Goal: Use online tool/utility: Utilize a website feature to perform a specific function

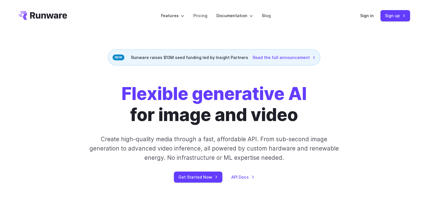
click at [360, 19] on header "Features Tasks Image generation Video generation Sonic Inference Engine™ Models…" at bounding box center [214, 16] width 405 height 32
click at [365, 14] on link "Sign in" at bounding box center [367, 15] width 14 height 6
click at [273, 57] on link "Read the full announcement" at bounding box center [284, 57] width 63 height 6
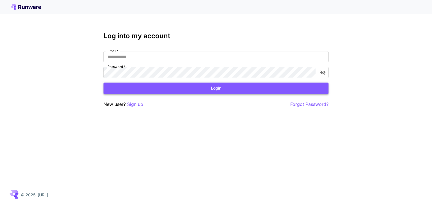
type input "**********"
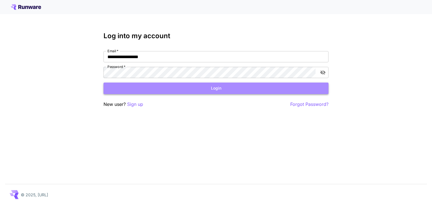
click at [143, 89] on button "Login" at bounding box center [216, 89] width 225 height 12
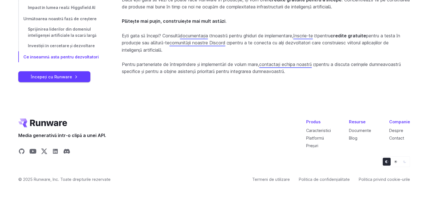
scroll to position [1529, 0]
click at [398, 161] on button "Aprinde" at bounding box center [396, 162] width 8 height 8
click at [386, 162] on icon "Implicit" at bounding box center [386, 162] width 3 height 3
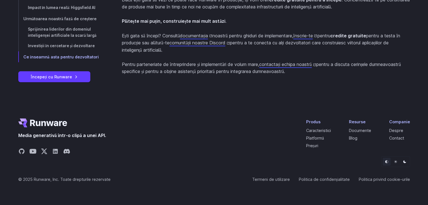
click at [395, 162] on icon "Aprinde" at bounding box center [395, 161] width 3 height 3
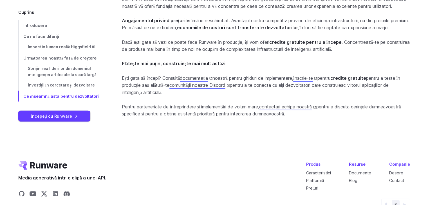
scroll to position [1304, 0]
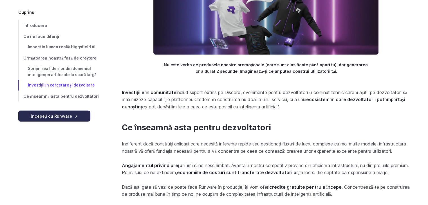
click at [68, 116] on font "Începeți cu Runware" at bounding box center [51, 116] width 41 height 5
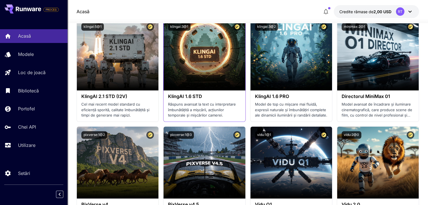
scroll to position [506, 0]
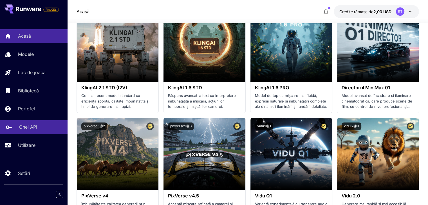
click at [28, 132] on link "Chei API" at bounding box center [34, 127] width 68 height 14
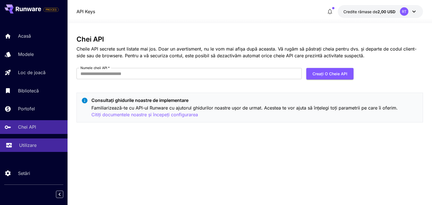
click at [30, 143] on p "Utilizare" at bounding box center [27, 145] width 17 height 7
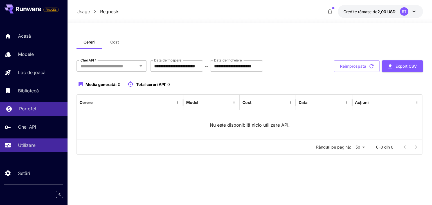
click at [35, 104] on link "Portofel" at bounding box center [34, 109] width 68 height 14
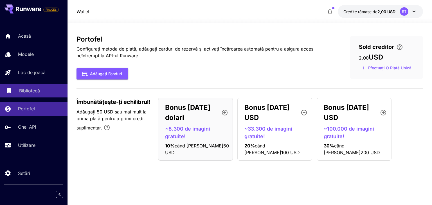
click at [36, 95] on link "Bibliotecă" at bounding box center [34, 91] width 68 height 14
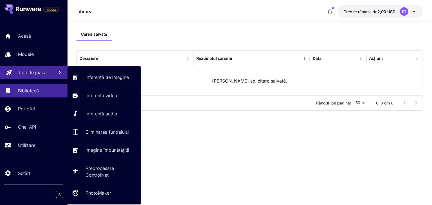
click at [39, 77] on link "Loc de joacă" at bounding box center [34, 73] width 68 height 14
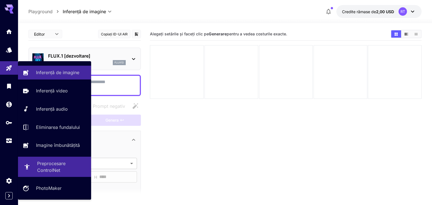
click at [59, 174] on p "Preprocesare ControlNet" at bounding box center [62, 167] width 50 height 14
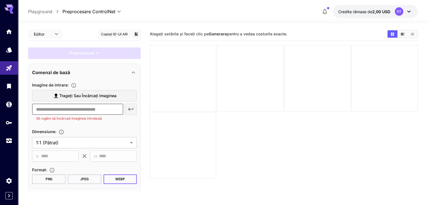
click at [102, 111] on input "text" at bounding box center [77, 109] width 91 height 11
click at [90, 142] on body "**********" at bounding box center [216, 125] width 432 height 250
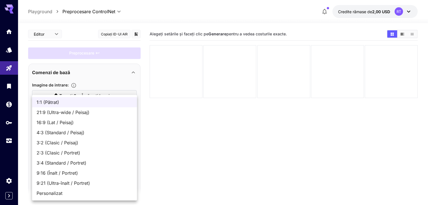
click at [176, 135] on div at bounding box center [216, 102] width 432 height 205
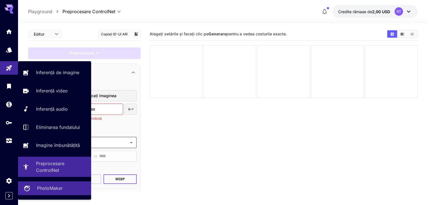
click at [49, 192] on p "PhotoMaker" at bounding box center [50, 188] width 26 height 7
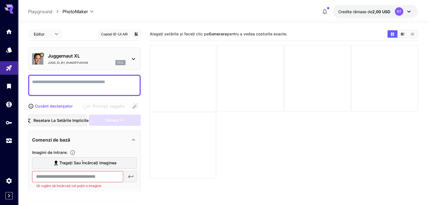
click at [97, 55] on p "Juggernaut XL" at bounding box center [87, 56] width 78 height 7
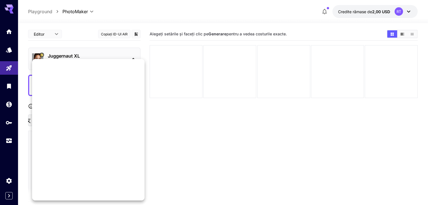
scroll to position [33, 0]
click at [224, 114] on div at bounding box center [216, 102] width 432 height 205
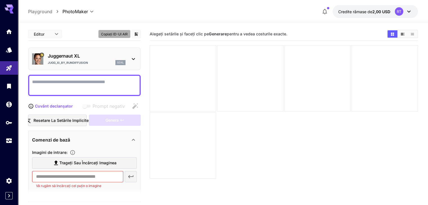
click at [121, 33] on font "Copiați ID-ul AIR" at bounding box center [114, 34] width 27 height 4
click at [122, 36] on font "Copiați ID-ul AIR" at bounding box center [114, 34] width 27 height 6
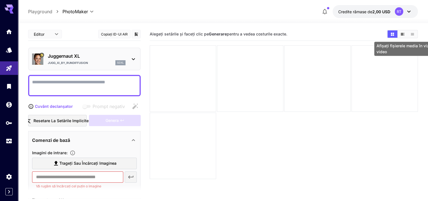
click at [400, 35] on icon "Afișați fișierele media în vizualizarea video" at bounding box center [402, 34] width 4 height 4
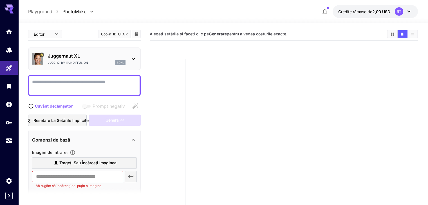
click at [45, 12] on p "Playground" at bounding box center [40, 11] width 24 height 7
type input "**********"
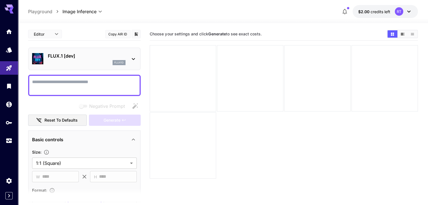
drag, startPoint x: 238, startPoint y: 139, endPoint x: 235, endPoint y: 141, distance: 3.4
click at [235, 141] on section "Choose your settings and click Generate to see exact costs." at bounding box center [284, 130] width 268 height 205
click at [77, 51] on div "FLUX.1 [dev] flux1d" at bounding box center [84, 58] width 105 height 17
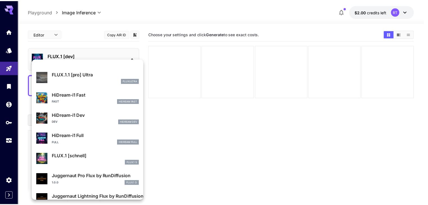
scroll to position [455, 0]
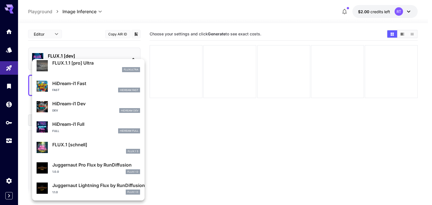
click at [198, 165] on div at bounding box center [216, 102] width 432 height 205
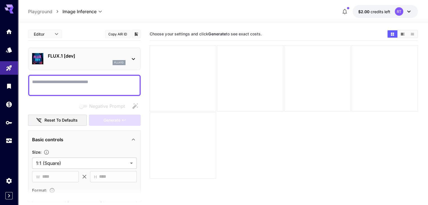
scroll to position [0, 0]
click at [114, 33] on button "Copy AIR ID" at bounding box center [117, 34] width 25 height 8
click at [5, 50] on link at bounding box center [9, 50] width 18 height 14
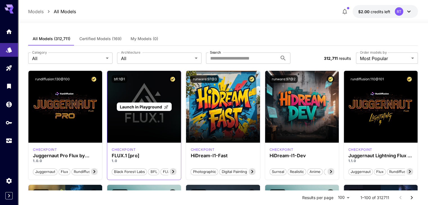
click at [135, 110] on div "Launch in Playground" at bounding box center [144, 107] width 55 height 9
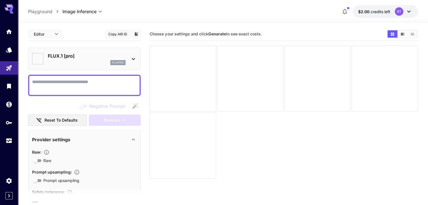
type input "**"
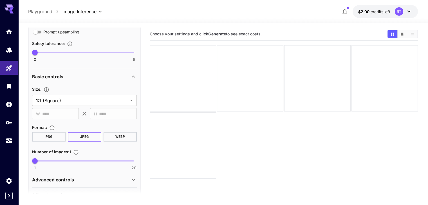
scroll to position [164, 0]
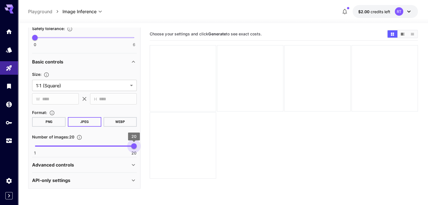
type input "**"
drag, startPoint x: 132, startPoint y: 135, endPoint x: 209, endPoint y: 139, distance: 77.2
click at [237, 143] on main "**********" at bounding box center [222, 133] width 389 height 210
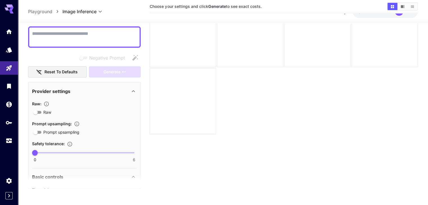
scroll to position [28, 0]
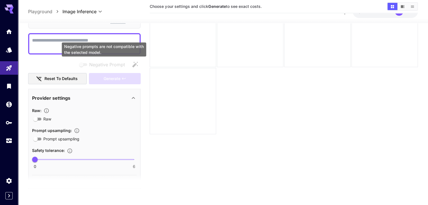
click at [95, 43] on div "Negative prompts are not compatible with the selected model." at bounding box center [104, 49] width 84 height 14
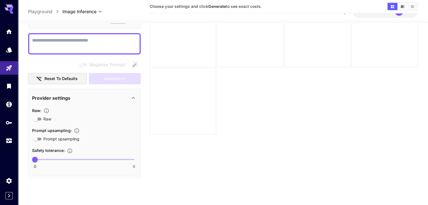
click at [38, 52] on div at bounding box center [84, 43] width 113 height 21
click at [41, 50] on textarea "Negative Prompt" at bounding box center [84, 44] width 105 height 14
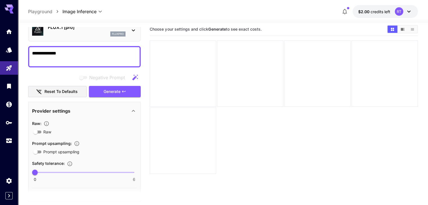
scroll to position [0, 0]
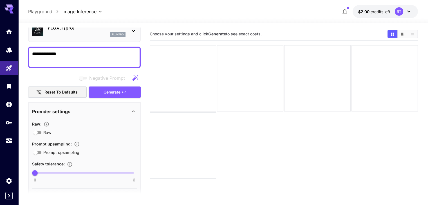
type textarea "**********"
click at [35, 129] on div "Raw" at bounding box center [84, 132] width 105 height 7
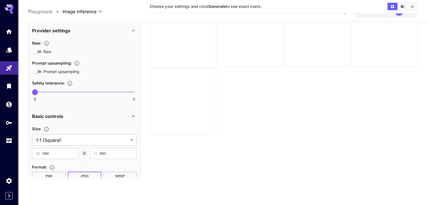
scroll to position [164, 0]
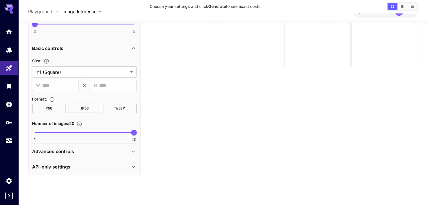
click at [43, 150] on p "Advanced controls" at bounding box center [53, 151] width 42 height 7
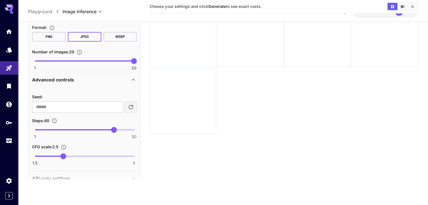
scroll to position [246, 0]
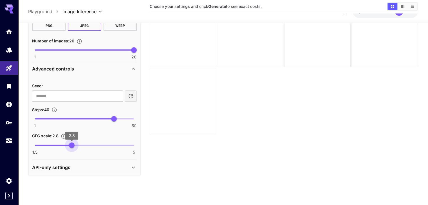
type input "***"
drag, startPoint x: 66, startPoint y: 144, endPoint x: 75, endPoint y: 141, distance: 9.4
click at [75, 142] on span "2.9" at bounding box center [75, 145] width 6 height 6
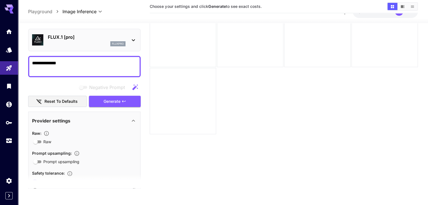
scroll to position [0, 0]
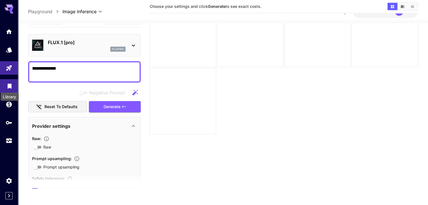
click at [9, 84] on icon "Library" at bounding box center [10, 84] width 4 height 5
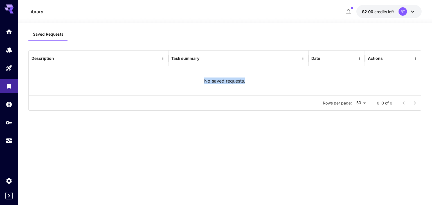
drag, startPoint x: 205, startPoint y: 81, endPoint x: 279, endPoint y: 78, distance: 74.0
click at [279, 78] on div "No saved requests." at bounding box center [225, 80] width 392 height 29
click at [277, 81] on div "No saved requests." at bounding box center [225, 80] width 392 height 29
click at [377, 10] on span "credits left" at bounding box center [384, 11] width 20 height 5
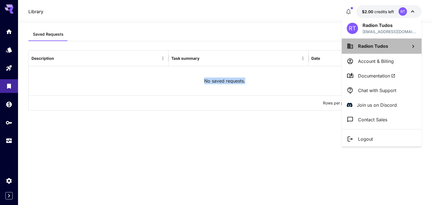
click at [360, 45] on span "Radion Tudos" at bounding box center [373, 46] width 30 height 6
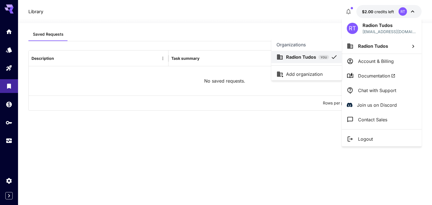
click at [312, 11] on div at bounding box center [216, 102] width 432 height 205
